Goal: Task Accomplishment & Management: Use online tool/utility

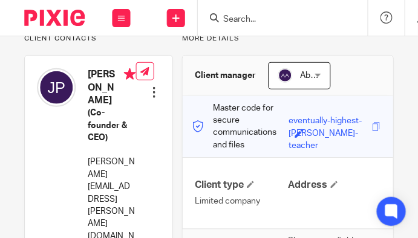
scroll to position [96, 0]
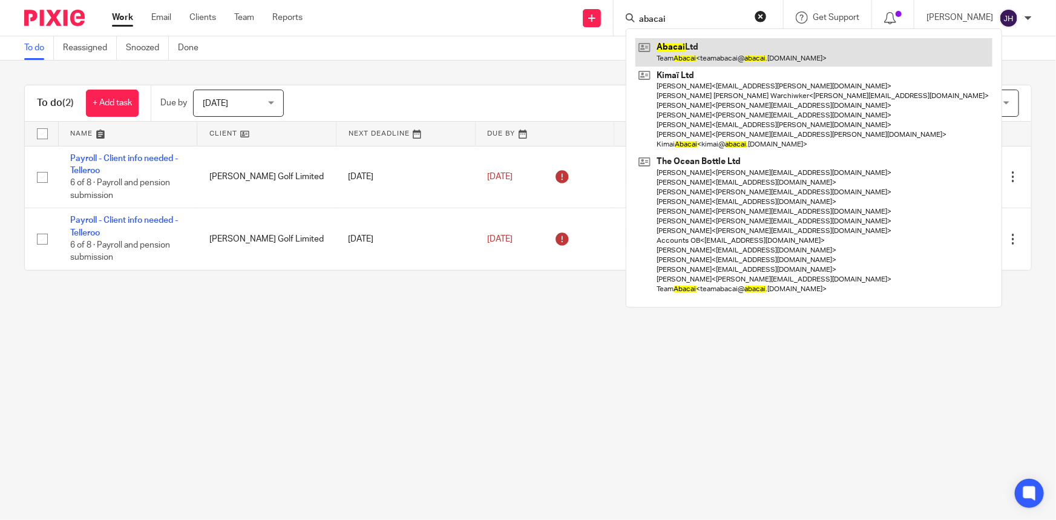
type input "abacai"
click at [715, 58] on link at bounding box center [814, 52] width 357 height 28
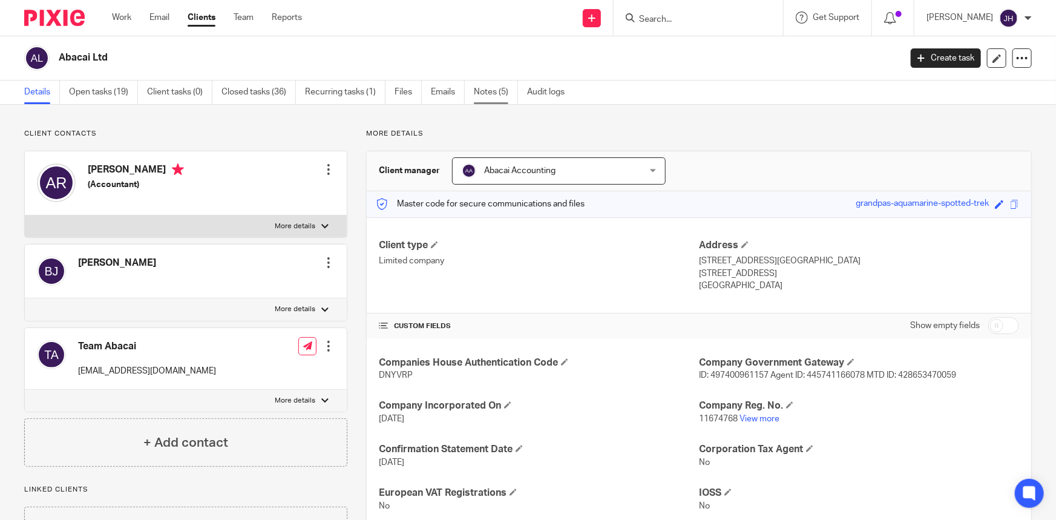
click at [488, 93] on link "Notes (5)" at bounding box center [496, 93] width 44 height 24
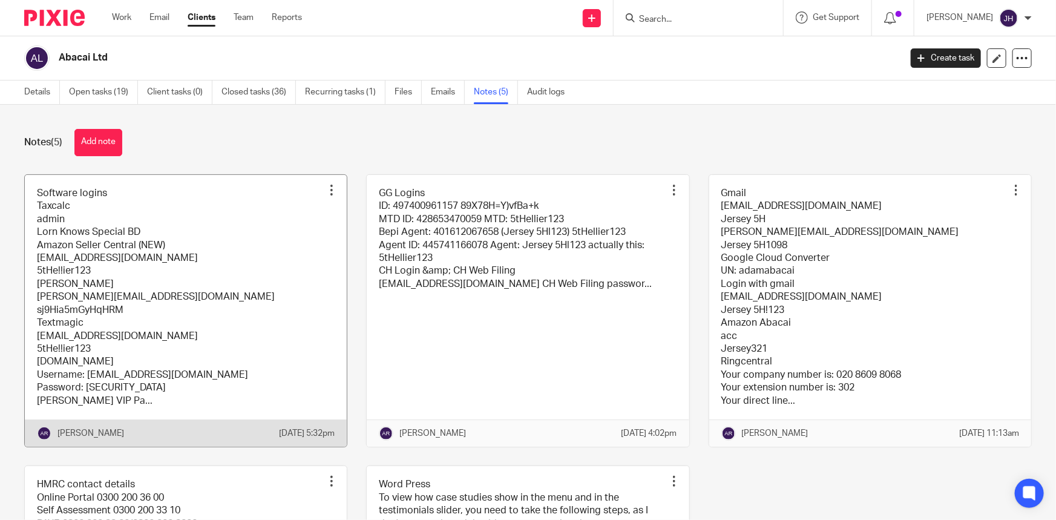
click at [136, 242] on link at bounding box center [186, 311] width 322 height 272
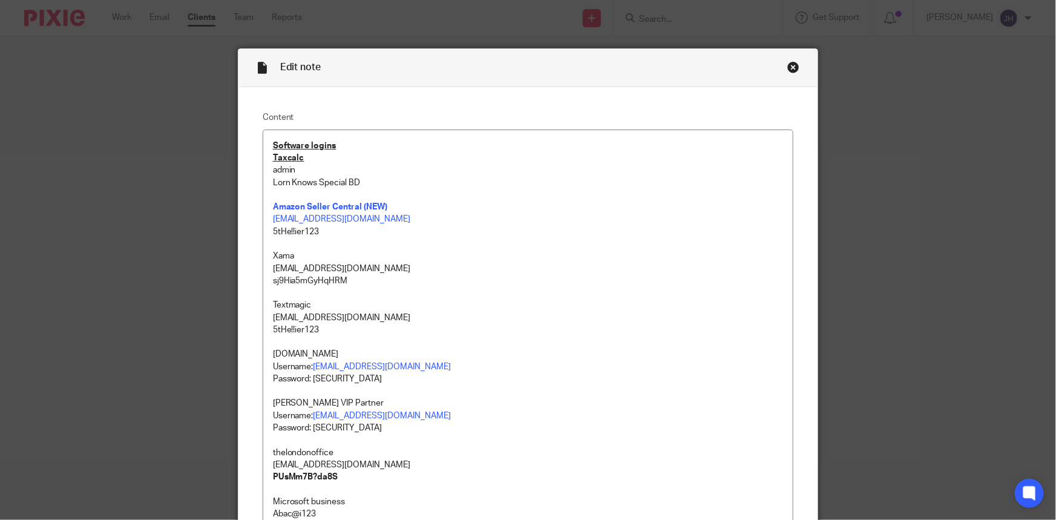
scroll to position [327, 0]
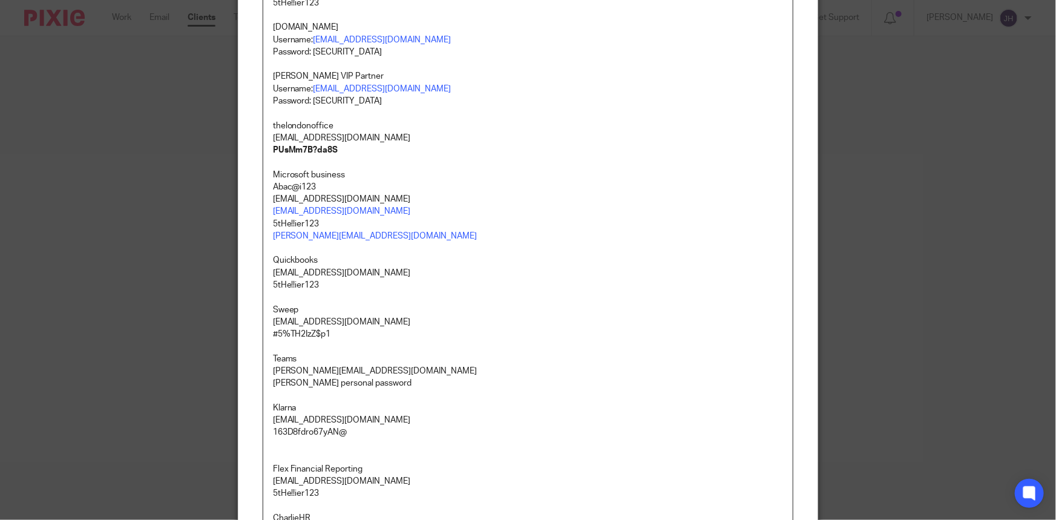
click at [277, 283] on p "5tHe!!ier123" at bounding box center [528, 285] width 511 height 12
drag, startPoint x: 277, startPoint y: 283, endPoint x: 319, endPoint y: 284, distance: 42.4
click at [319, 284] on p "5tHe!!ier123" at bounding box center [528, 285] width 511 height 12
copy p "5tHe!!ier123"
